Goal: Information Seeking & Learning: Learn about a topic

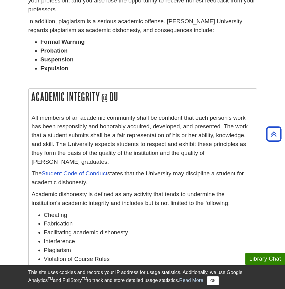
scroll to position [136, 0]
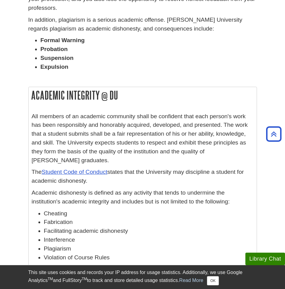
click at [129, 184] on p "The Student Code of Conduct states that the University may discipline a student…" at bounding box center [143, 177] width 222 height 18
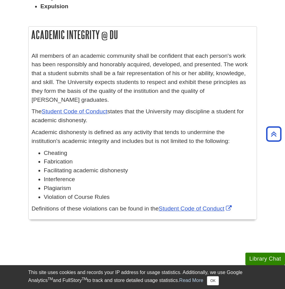
scroll to position [0, 0]
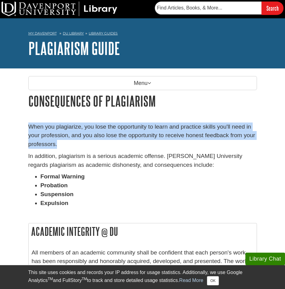
drag, startPoint x: 28, startPoint y: 126, endPoint x: 59, endPoint y: 143, distance: 34.8
click at [59, 143] on p "When you plagiarize, you lose the opportunity to learn and practice skills you'…" at bounding box center [142, 135] width 229 height 26
copy p "When you plagiarize, you lose the opportunity to learn and practice skills you'…"
